Goal: Task Accomplishment & Management: Manage account settings

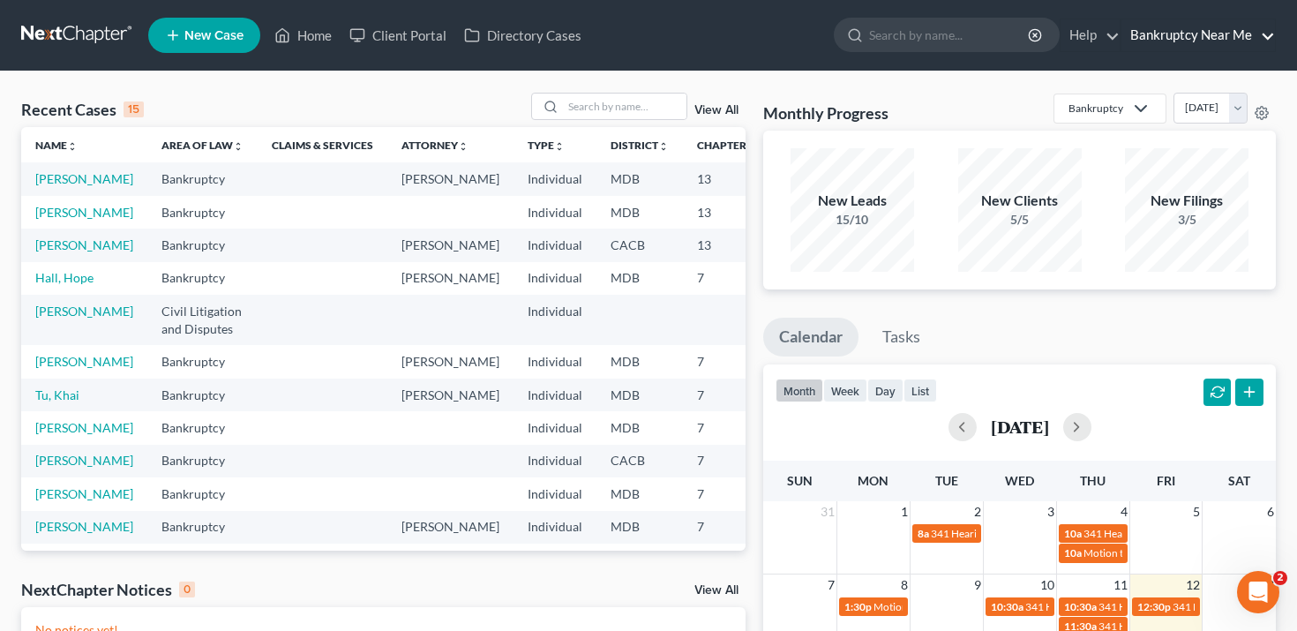
click at [1230, 31] on link "Bankruptcy Near Me" at bounding box center [1199, 35] width 154 height 32
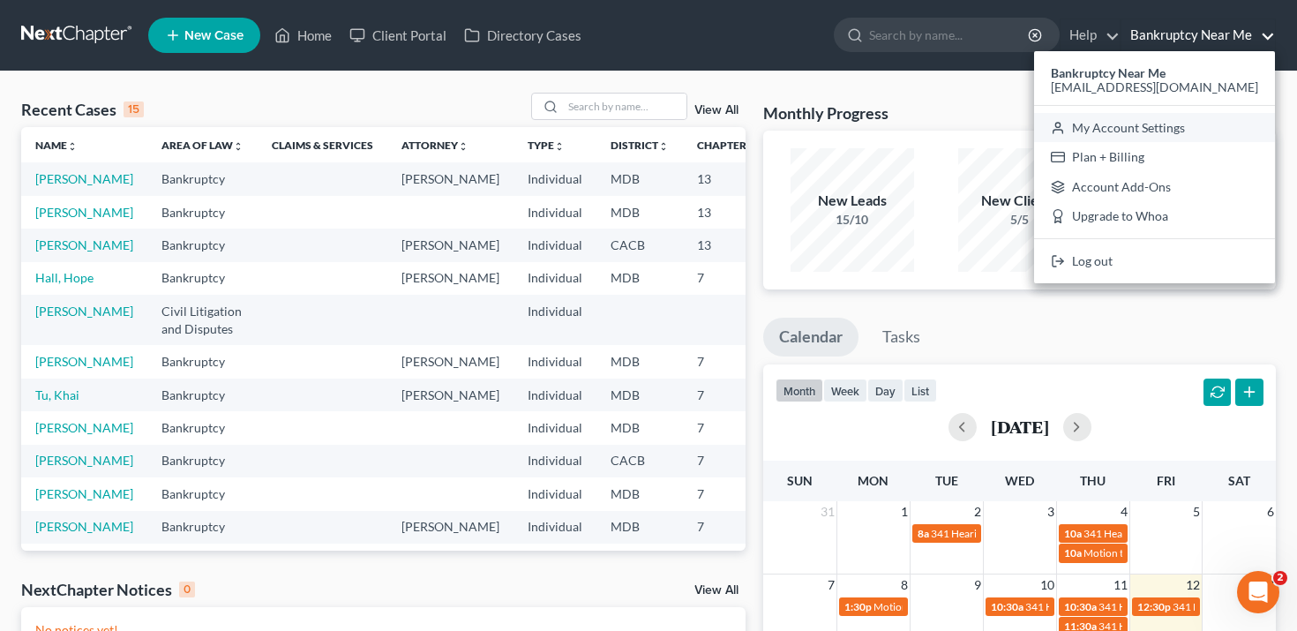
click at [1181, 131] on link "My Account Settings" at bounding box center [1154, 128] width 241 height 30
select select "24"
select select "21"
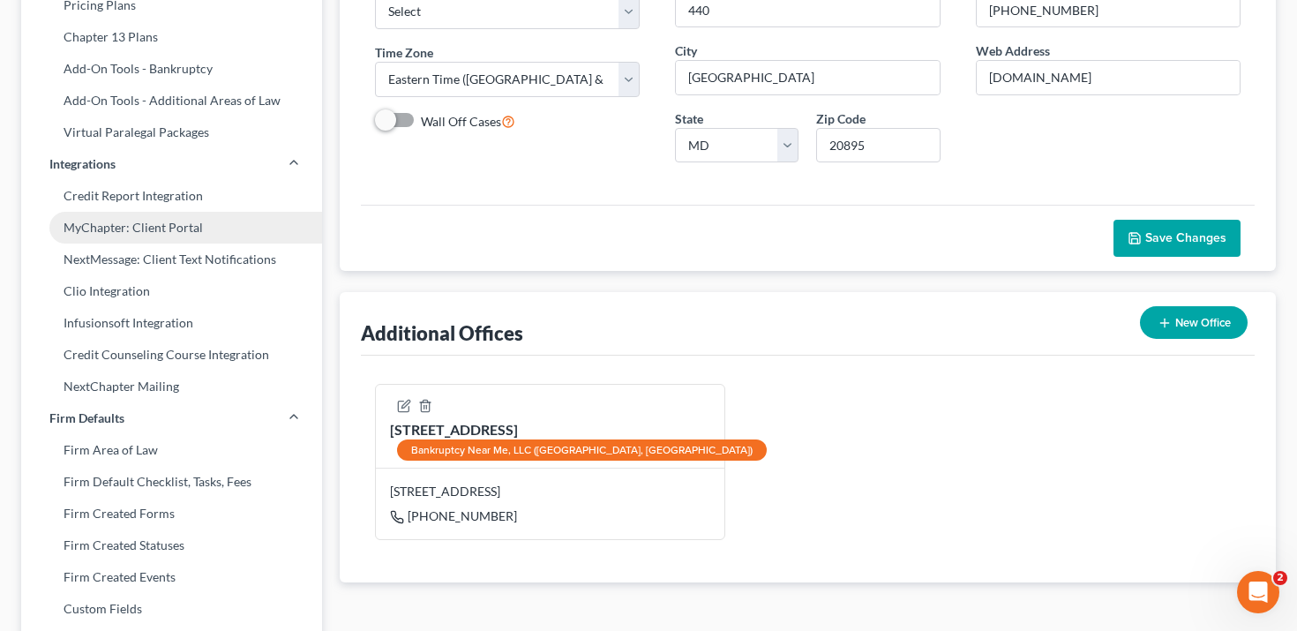
scroll to position [436, 0]
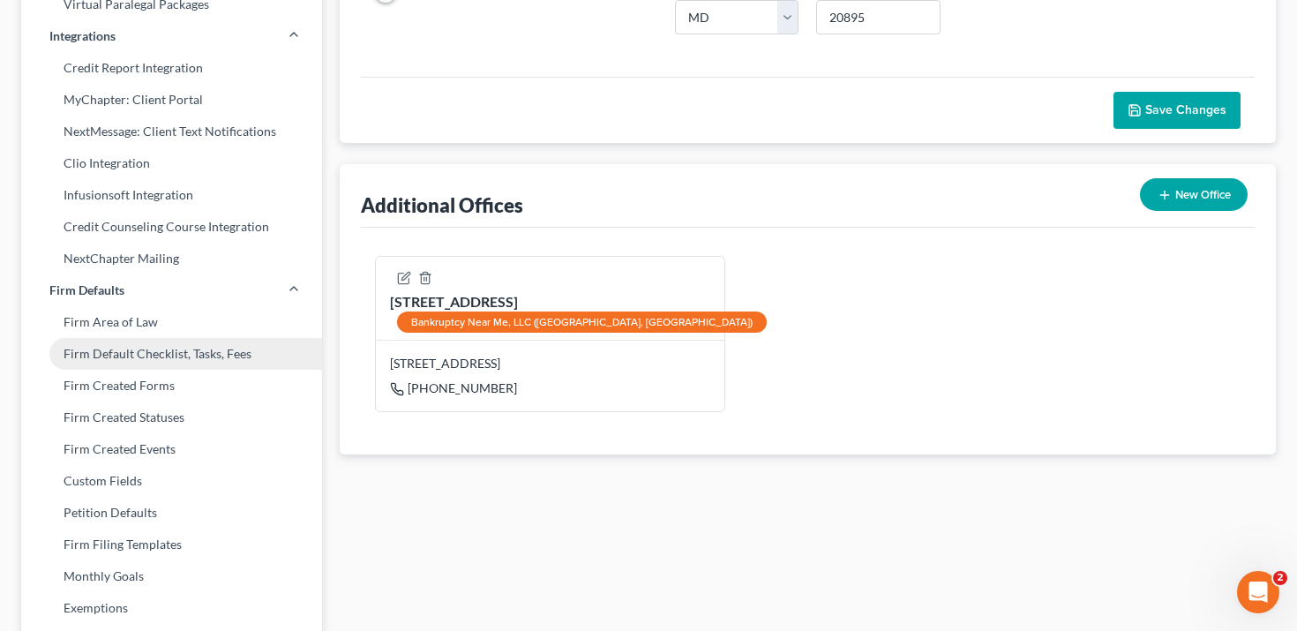
click at [259, 348] on link "Firm Default Checklist, Tasks, Fees" at bounding box center [171, 354] width 301 height 32
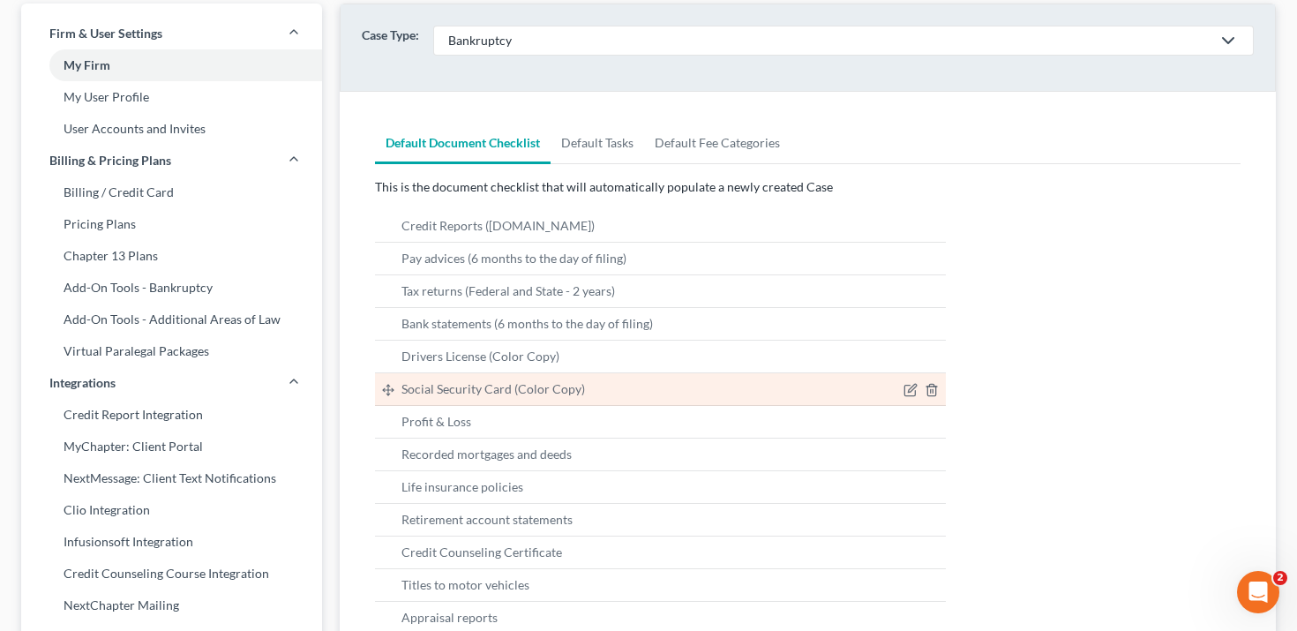
scroll to position [90, 0]
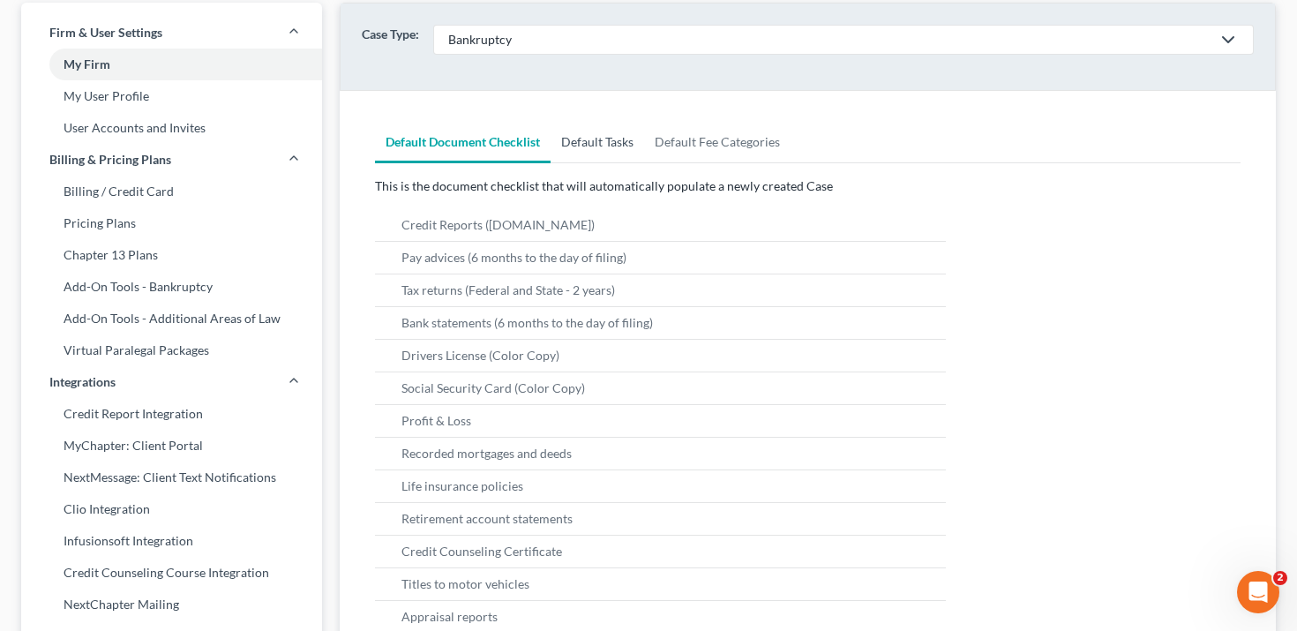
click at [624, 151] on link "Default Tasks" at bounding box center [598, 142] width 94 height 42
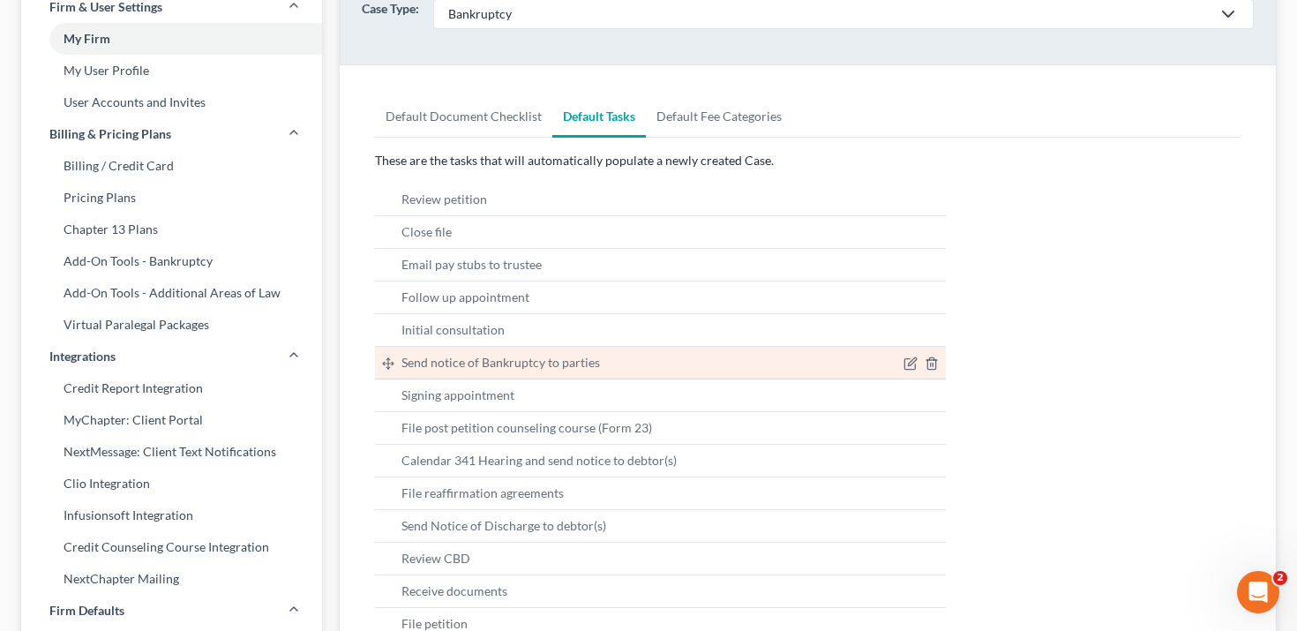
scroll to position [119, 0]
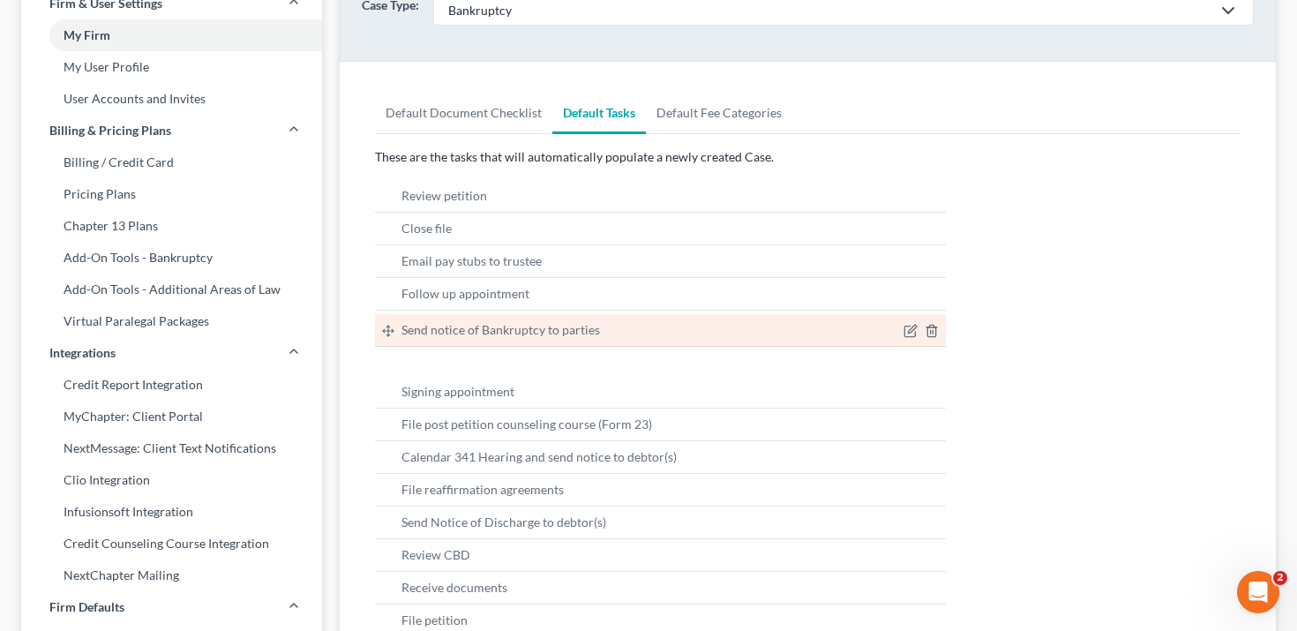
drag, startPoint x: 386, startPoint y: 358, endPoint x: 386, endPoint y: 326, distance: 32.7
click at [386, 326] on ul "Send notice of Bankruptcy to parties Review petition Close file Email pay stubs…" at bounding box center [661, 408] width 572 height 456
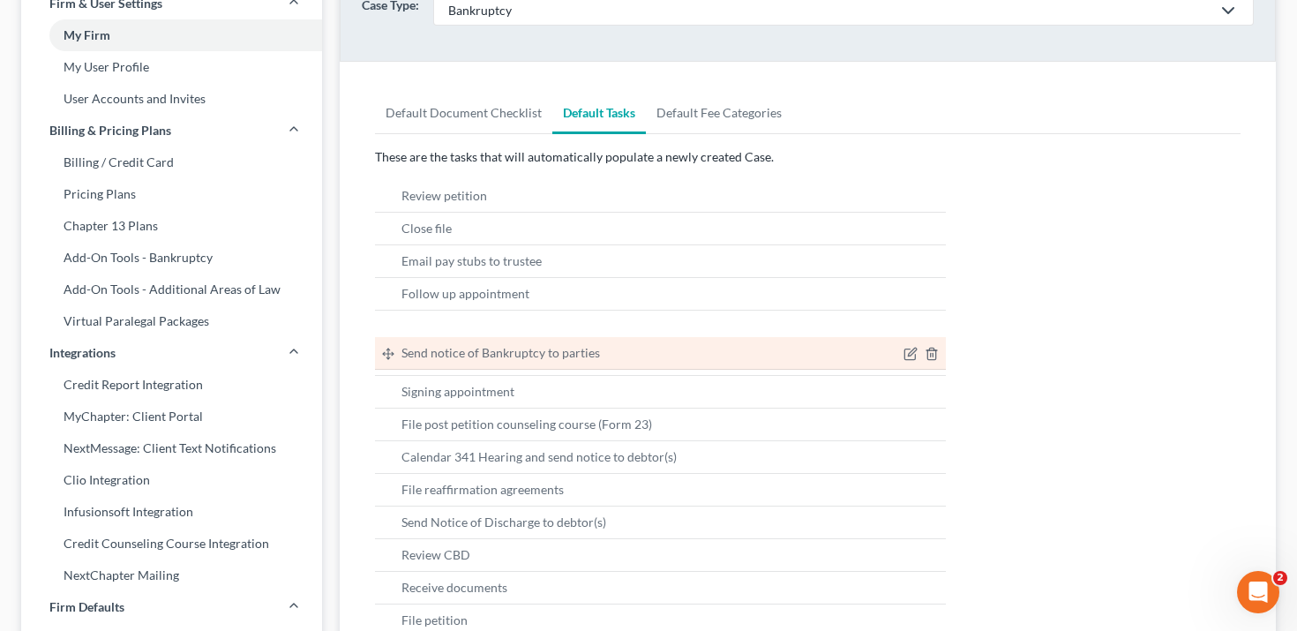
drag, startPoint x: 386, startPoint y: 326, endPoint x: 386, endPoint y: 358, distance: 31.8
click at [386, 358] on ul "Send notice of Bankruptcy to parties Review petition Close file Email pay stubs…" at bounding box center [661, 408] width 572 height 456
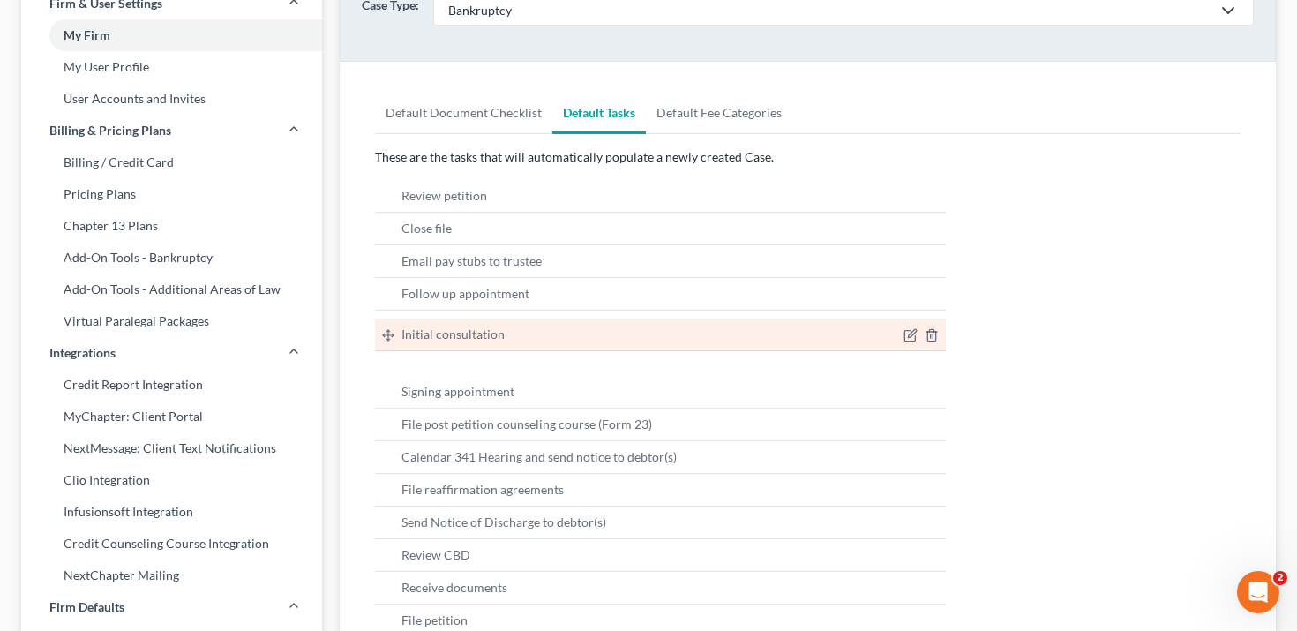
drag, startPoint x: 384, startPoint y: 357, endPoint x: 383, endPoint y: 318, distance: 39.7
click at [383, 318] on ul "Initial consultation Review petition Close file Email pay stubs to trustee Foll…" at bounding box center [661, 408] width 572 height 456
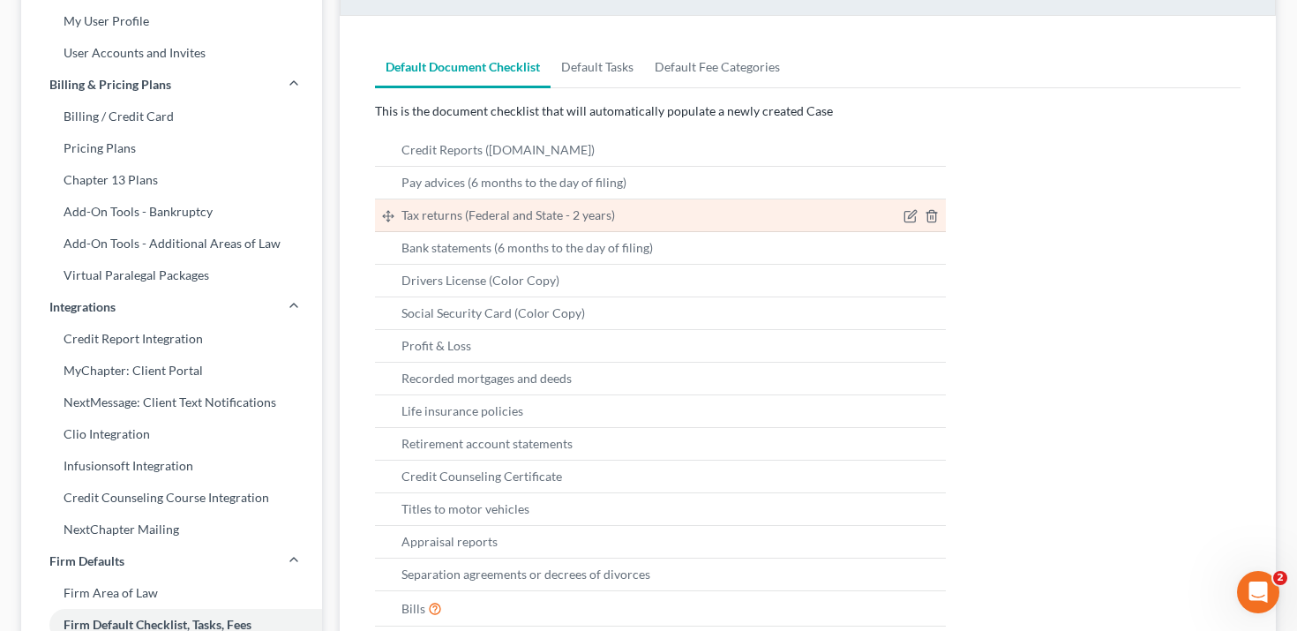
scroll to position [171, 0]
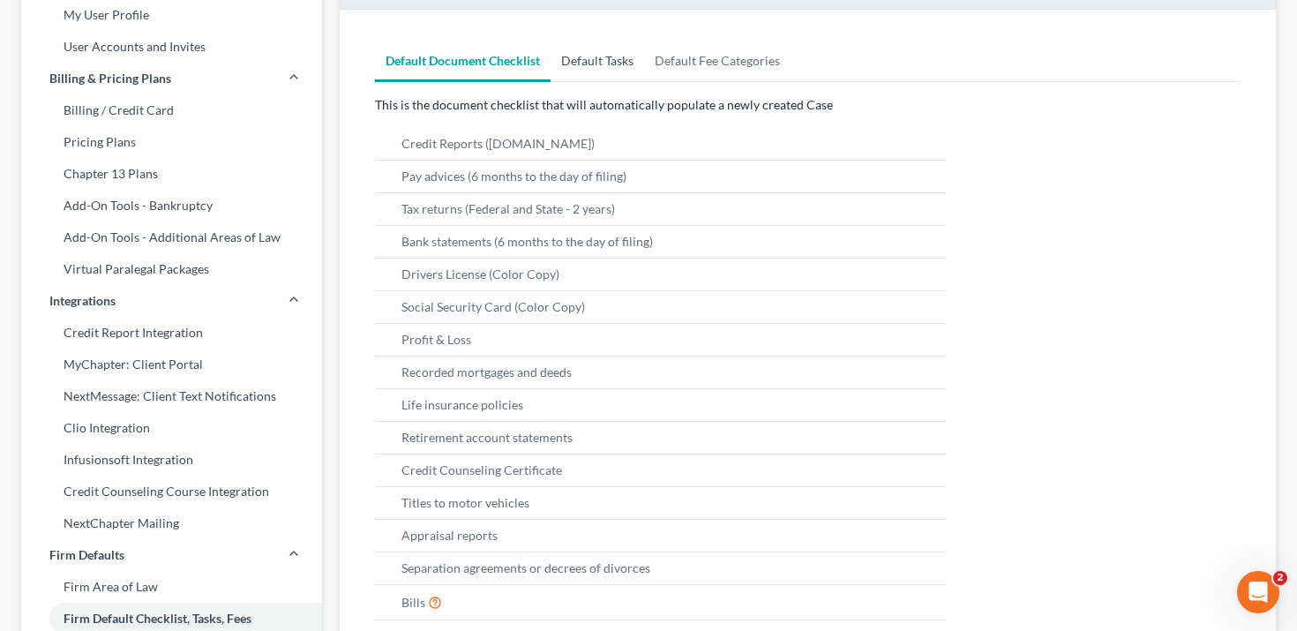
click at [565, 71] on link "Default Tasks" at bounding box center [598, 61] width 94 height 42
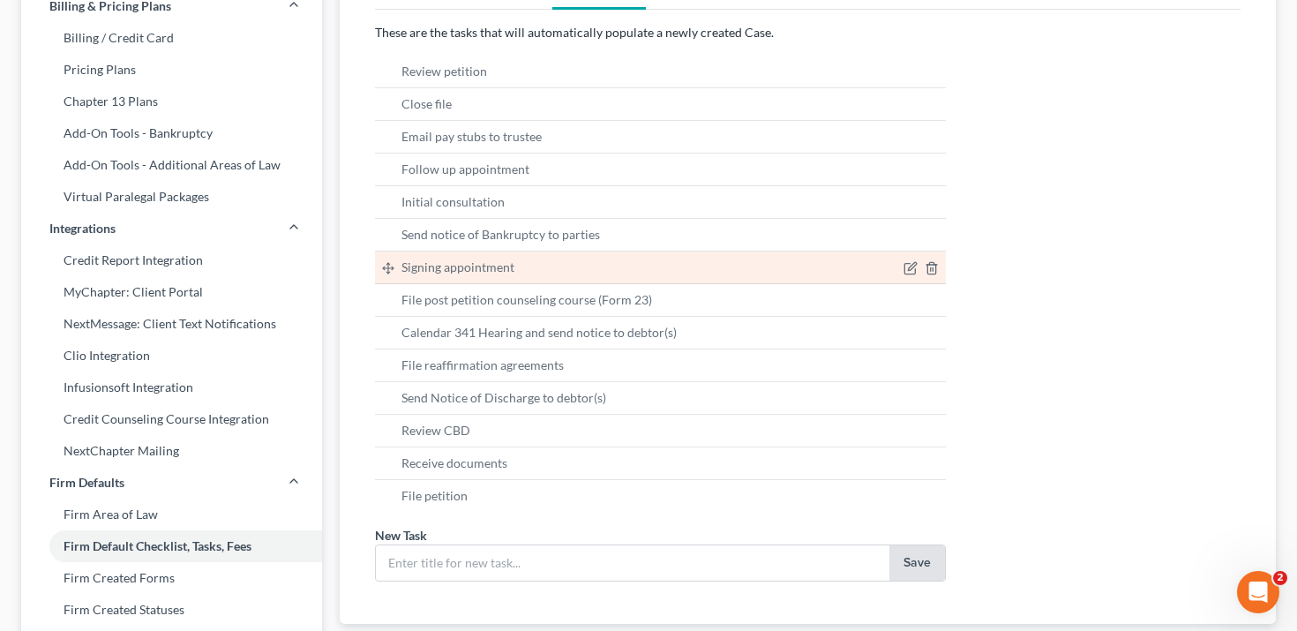
scroll to position [245, 0]
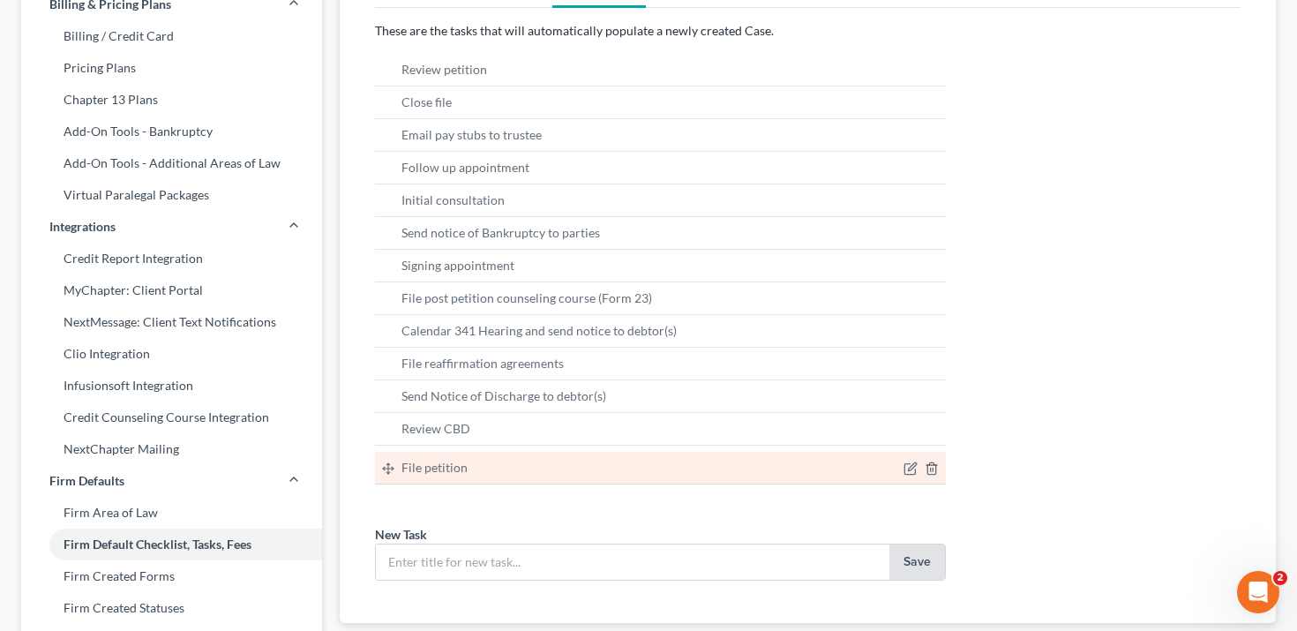
drag, startPoint x: 386, startPoint y: 494, endPoint x: 386, endPoint y: 468, distance: 26.5
click at [386, 468] on ul "File petition Review petition Close file Email pay stubs to trustee Follow up a…" at bounding box center [661, 282] width 572 height 457
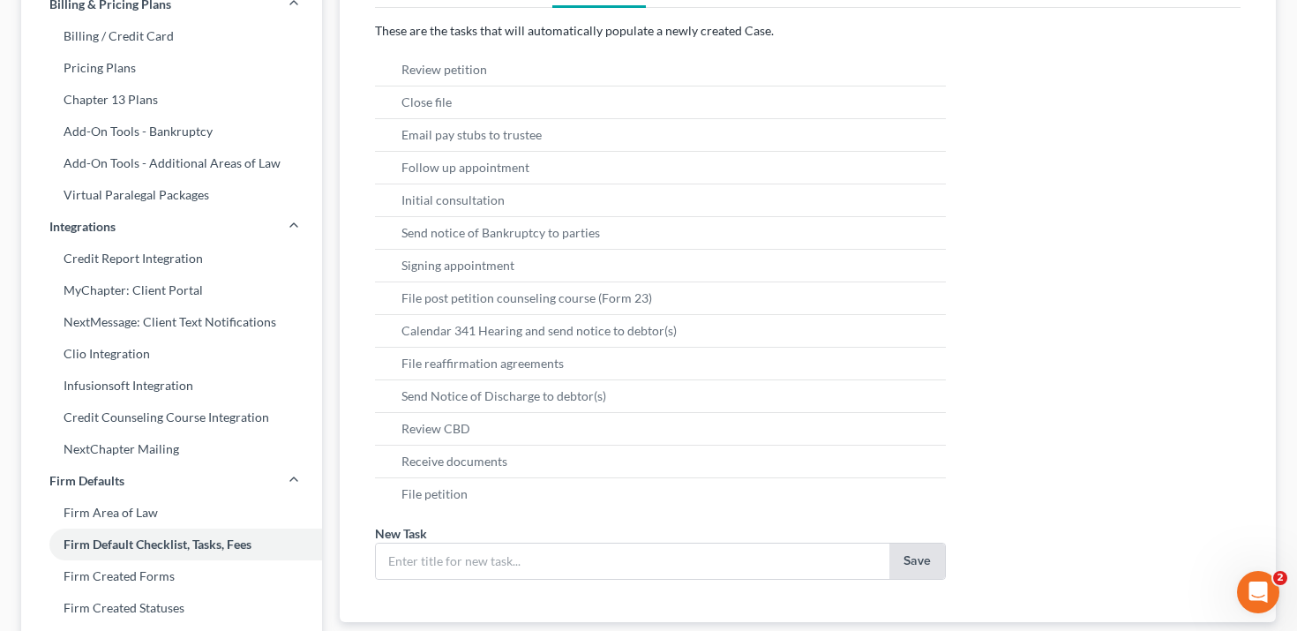
click at [386, 468] on icon at bounding box center [388, 462] width 12 height 12
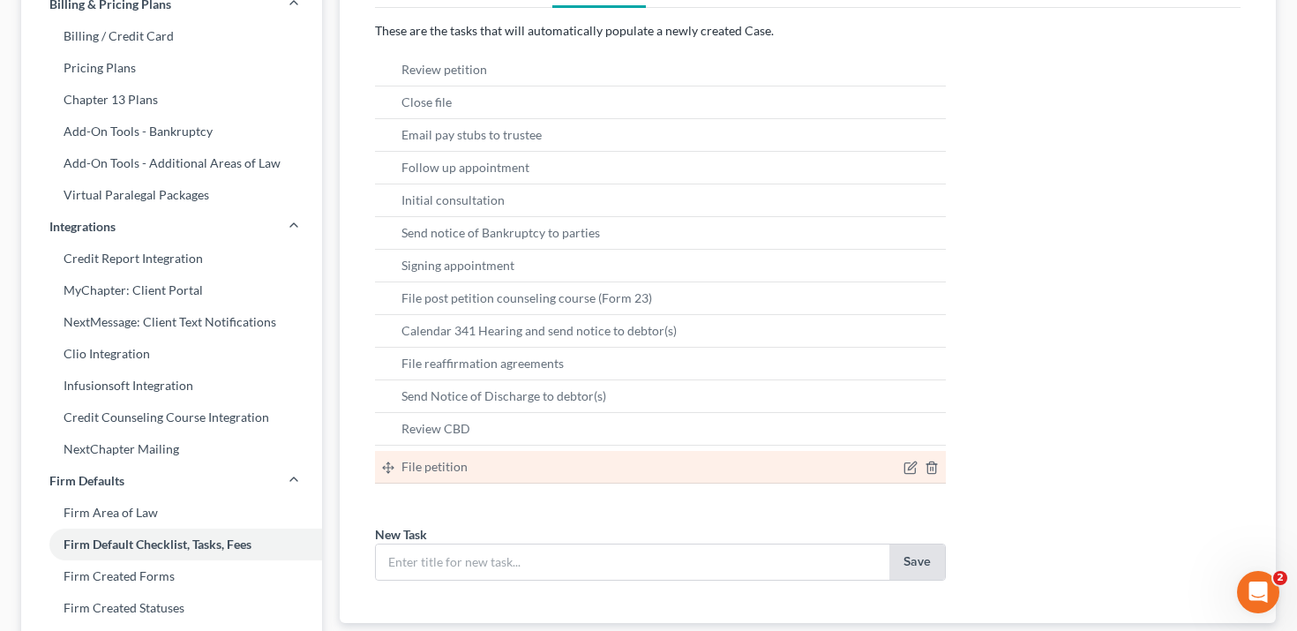
drag, startPoint x: 387, startPoint y: 490, endPoint x: 387, endPoint y: 461, distance: 29.1
click at [387, 461] on ul "File petition Review petition Close file Email pay stubs to trustee Follow up a…" at bounding box center [661, 282] width 572 height 457
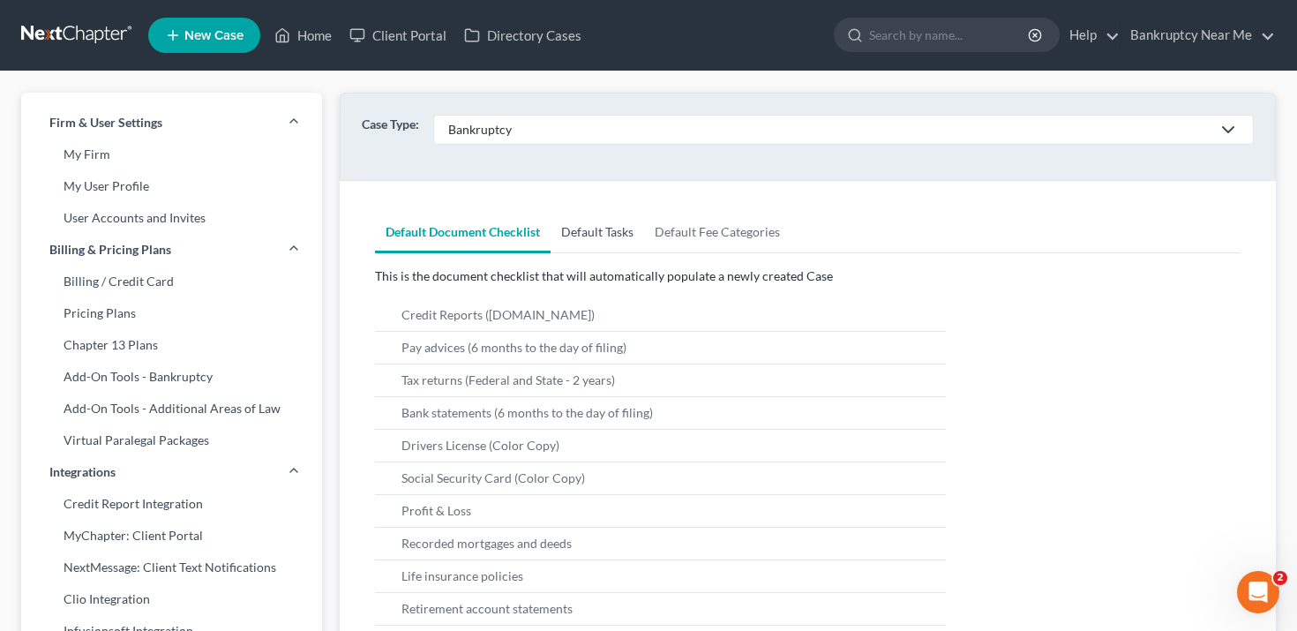
click at [591, 226] on link "Default Tasks" at bounding box center [598, 232] width 94 height 42
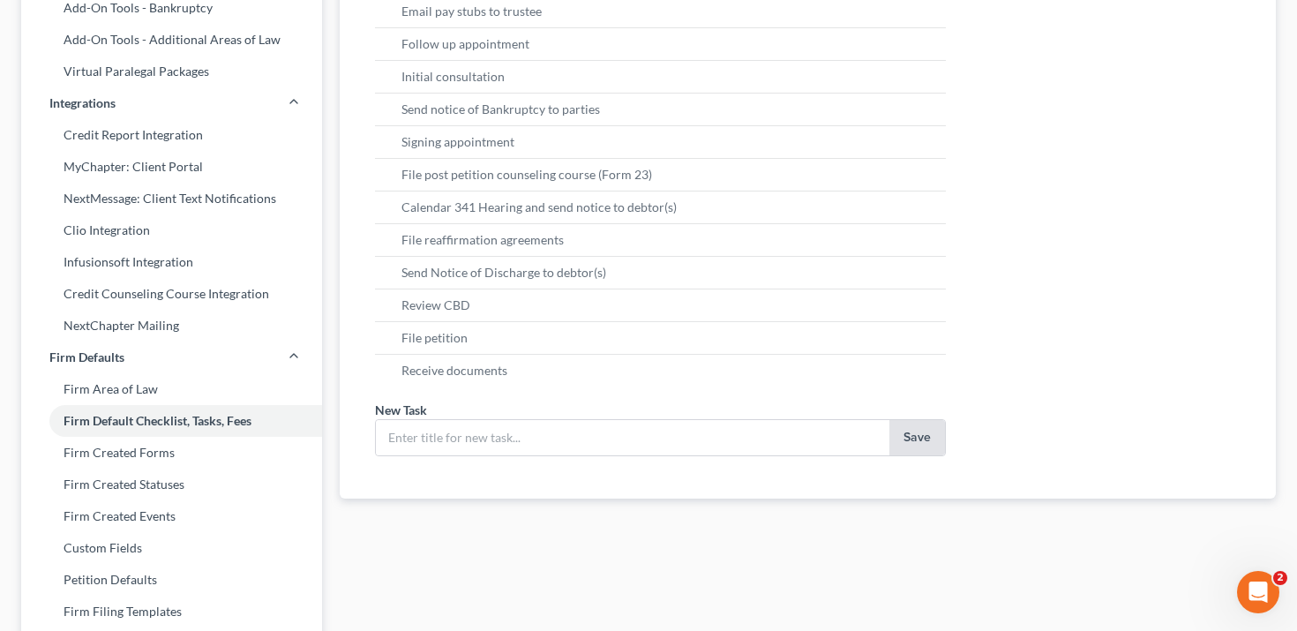
scroll to position [410, 0]
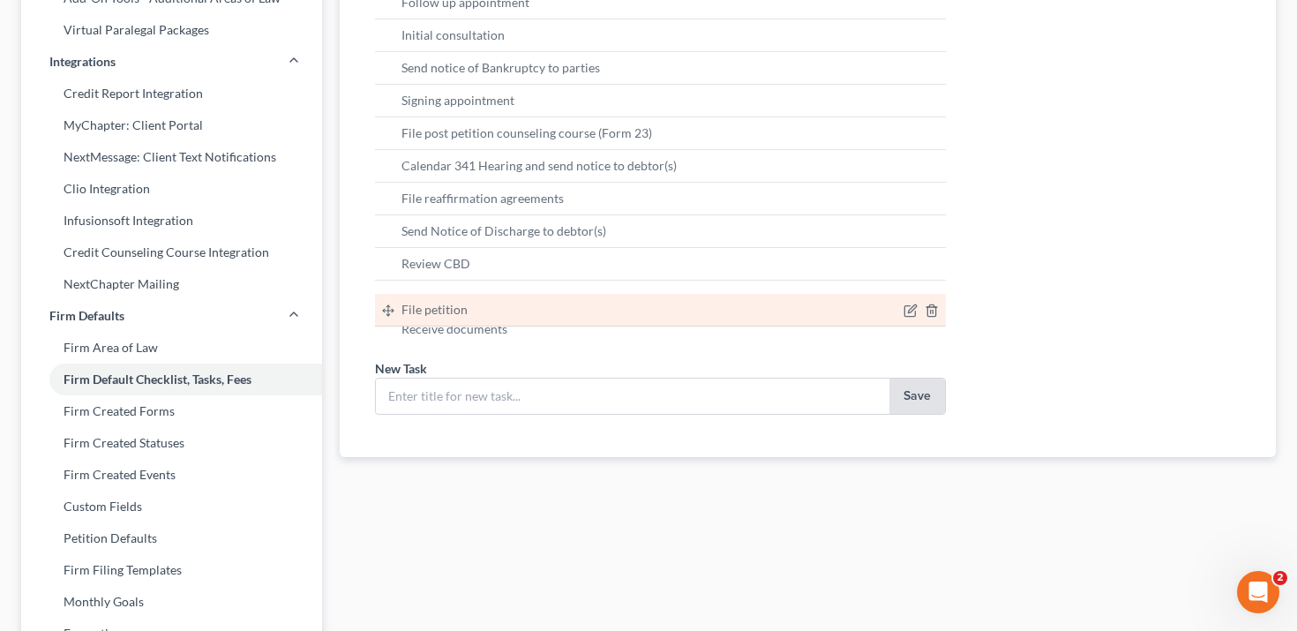
drag, startPoint x: 384, startPoint y: 299, endPoint x: 384, endPoint y: 318, distance: 18.5
click at [384, 318] on ul "File petition Review petition Close file Email pay stubs to trustee Follow up a…" at bounding box center [661, 117] width 572 height 456
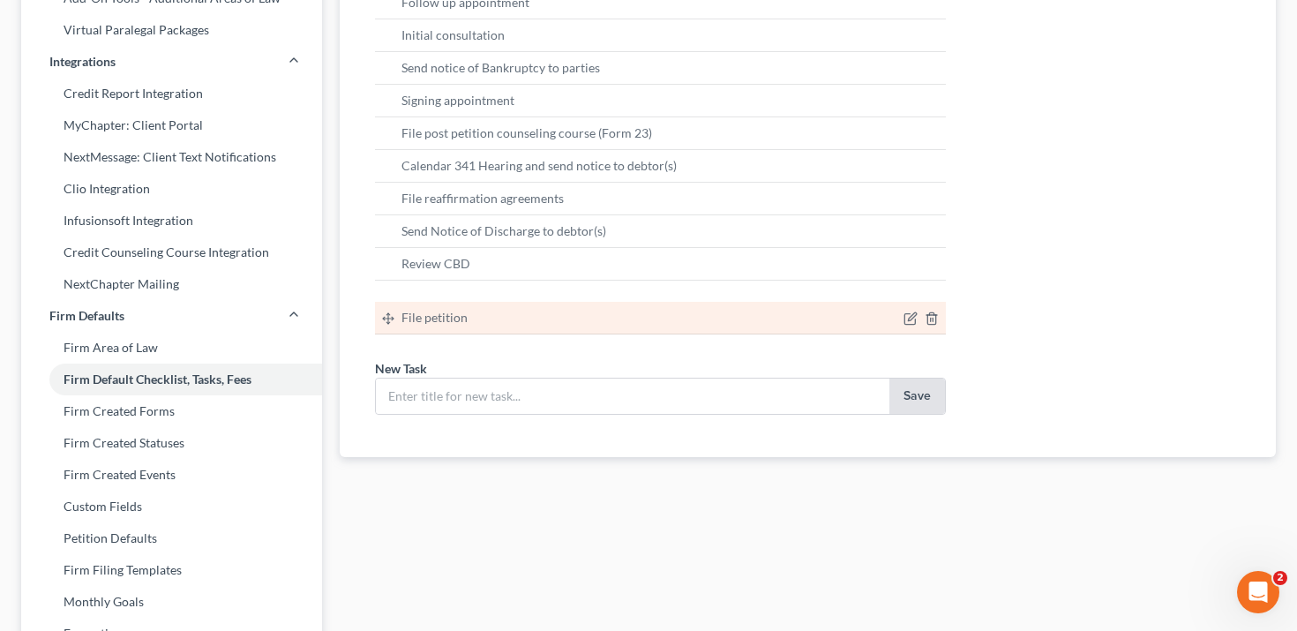
drag, startPoint x: 388, startPoint y: 291, endPoint x: 388, endPoint y: 320, distance: 29.1
click at [388, 320] on ul "File petition Review petition Close file Email pay stubs to trustee Follow up a…" at bounding box center [661, 117] width 572 height 456
drag, startPoint x: 386, startPoint y: 297, endPoint x: 386, endPoint y: 324, distance: 26.5
click at [386, 324] on ul "File petition Review petition Close file Email pay stubs to trustee Follow up a…" at bounding box center [661, 117] width 572 height 456
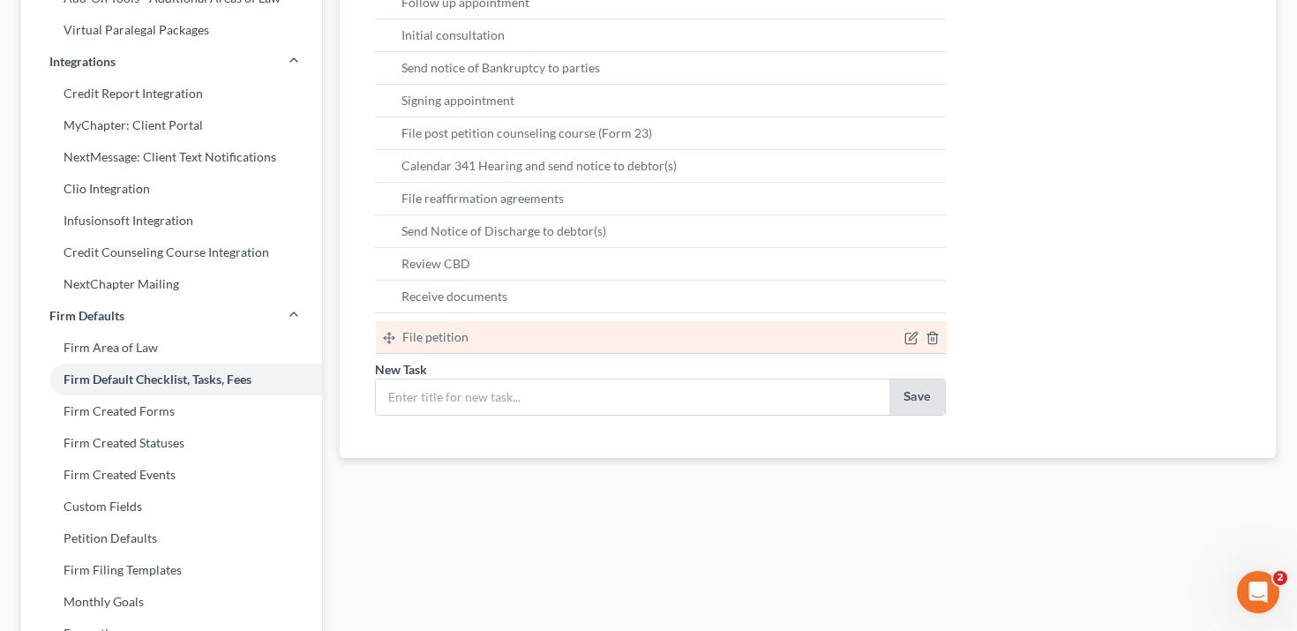
drag, startPoint x: 392, startPoint y: 295, endPoint x: 393, endPoint y: 335, distance: 40.6
click at [393, 335] on ul "File petition Review petition Close file Email pay stubs to trustee Follow up a…" at bounding box center [661, 117] width 572 height 457
